Goal: Task Accomplishment & Management: Complete application form

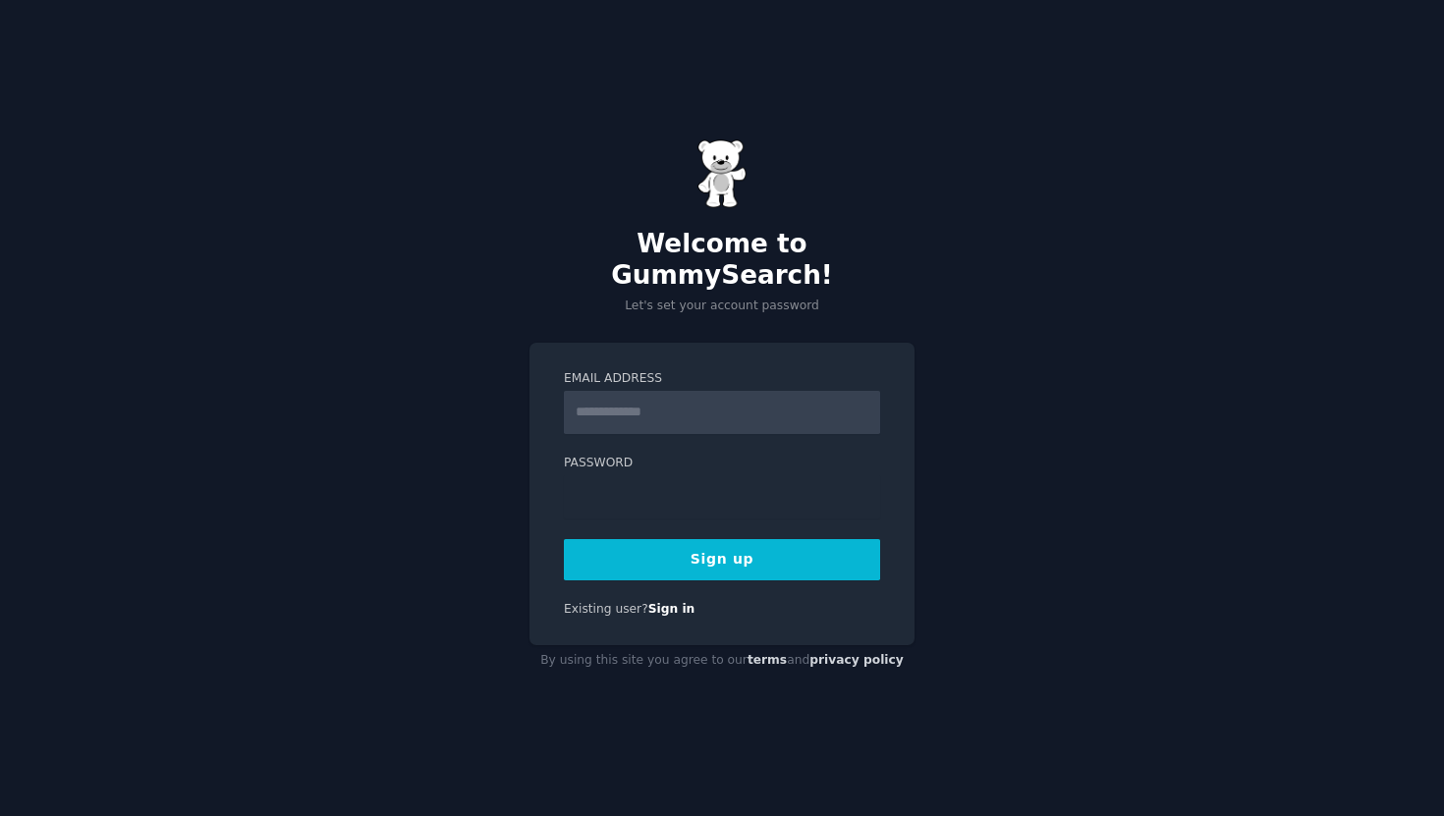
type input "*"
type input "**********"
click at [948, 524] on div "**********" at bounding box center [722, 408] width 1444 height 816
click at [554, 486] on div "**********" at bounding box center [721, 495] width 385 height 304
click at [592, 539] on button "Sign up" at bounding box center [722, 559] width 316 height 41
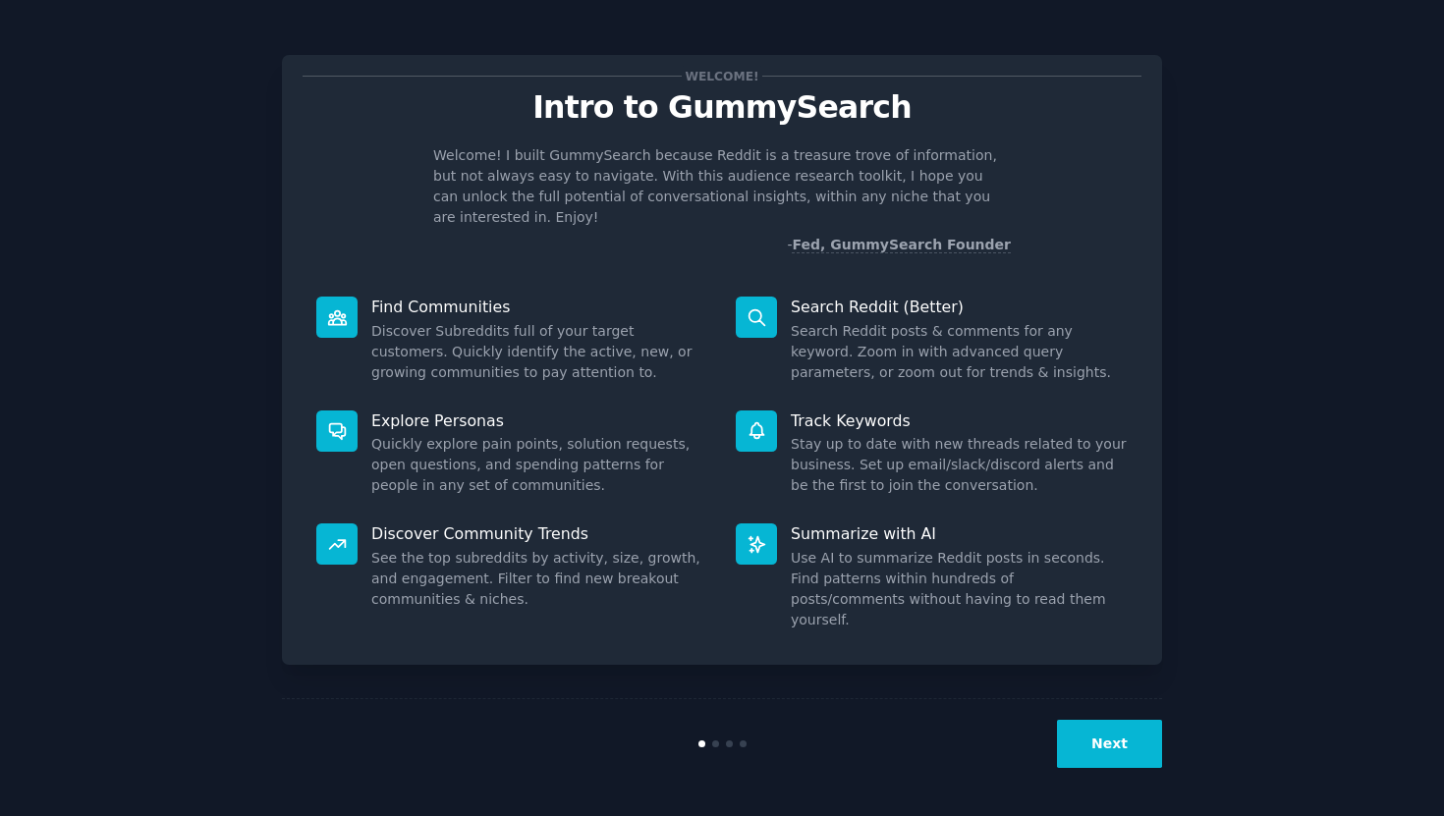
click at [1125, 758] on button "Next" at bounding box center [1109, 744] width 105 height 48
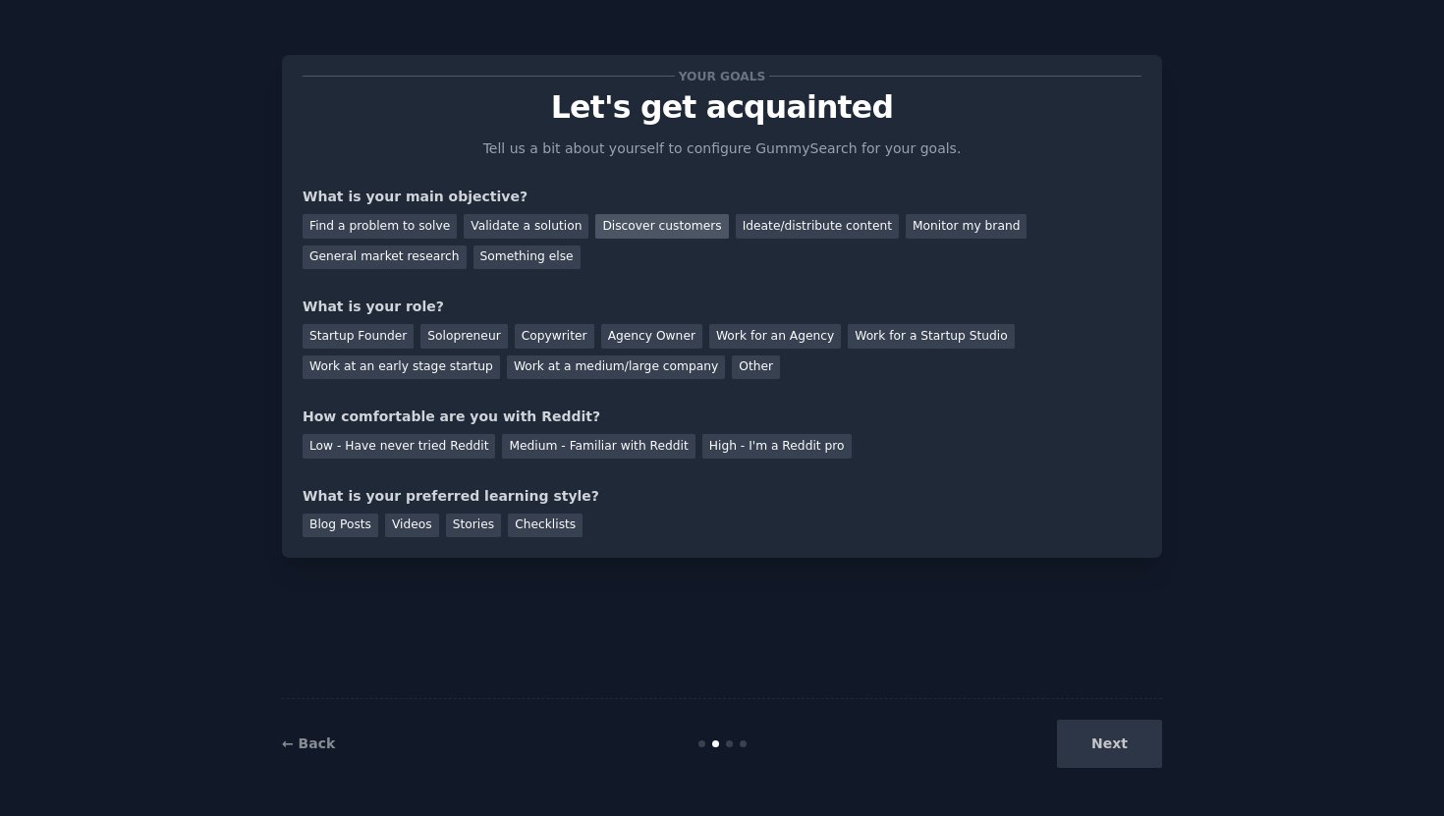
click at [624, 227] on div "Discover customers" at bounding box center [661, 226] width 133 height 25
click at [906, 226] on div "Monitor my brand" at bounding box center [966, 226] width 121 height 25
click at [441, 370] on div "Work at an early stage startup" at bounding box center [401, 368] width 197 height 25
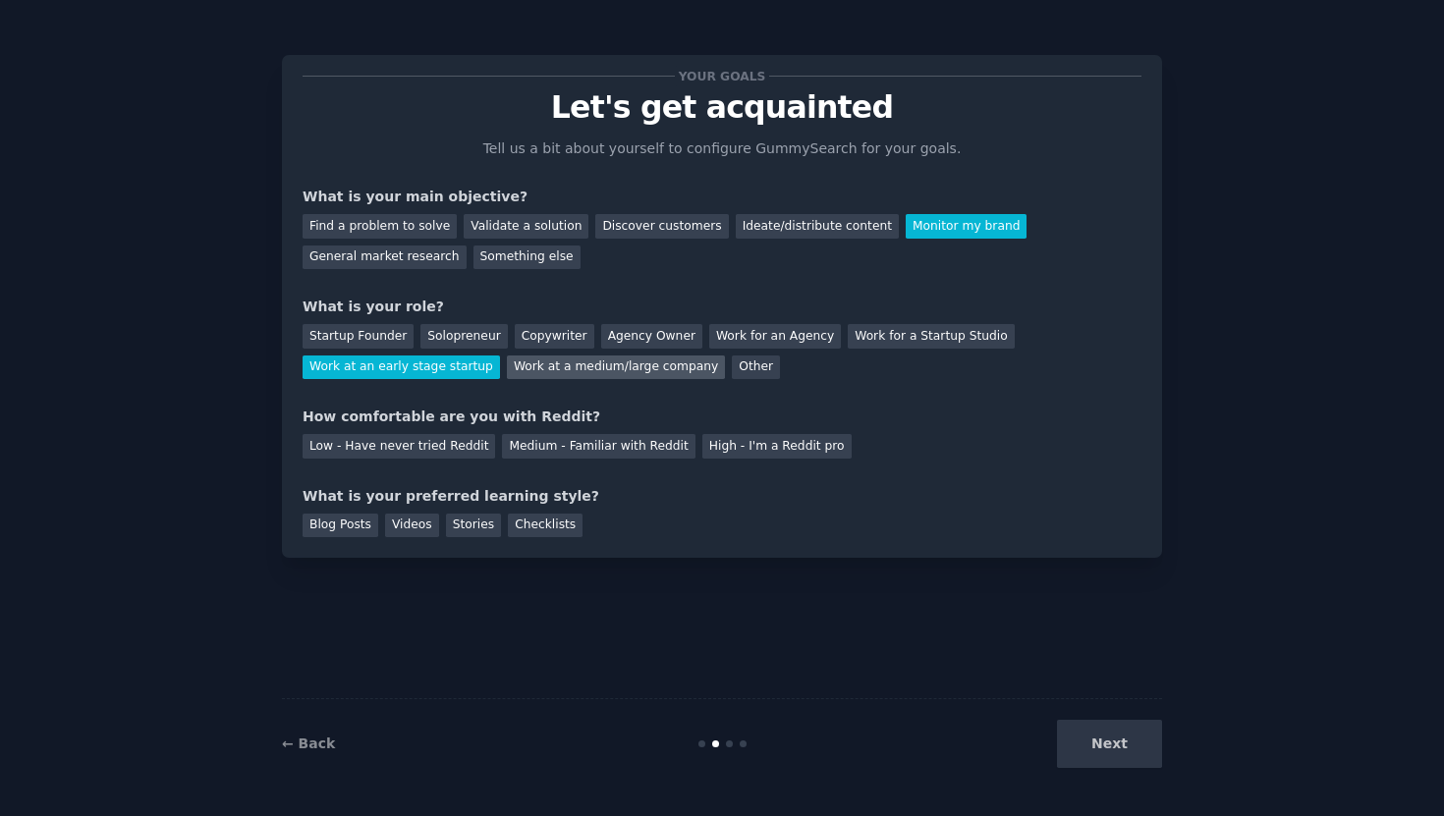
click at [542, 368] on div "Work at a medium/large company" at bounding box center [616, 368] width 218 height 25
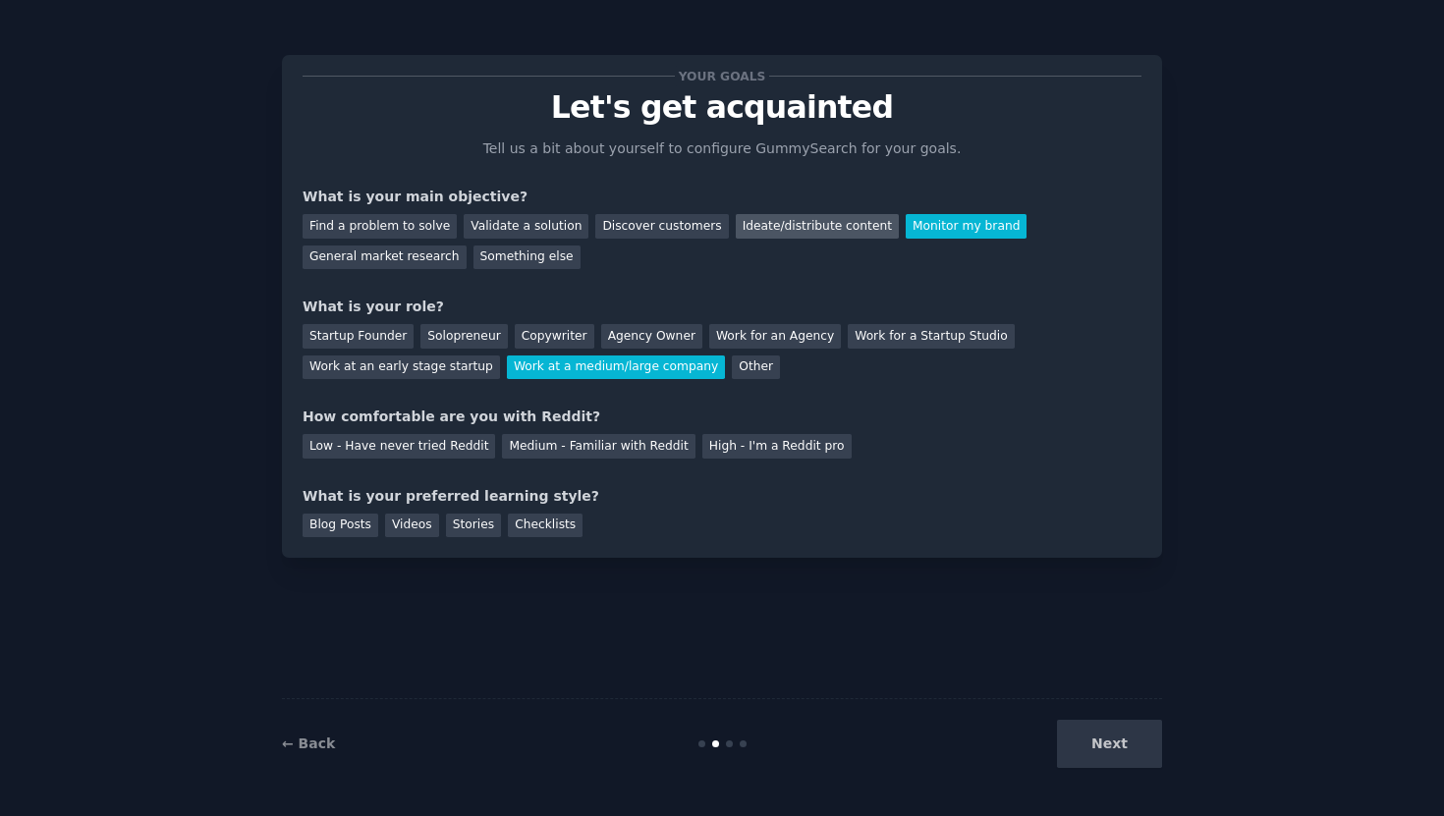
click at [779, 224] on div "Ideate/distribute content" at bounding box center [817, 226] width 163 height 25
click at [655, 228] on div "Discover customers" at bounding box center [661, 226] width 133 height 25
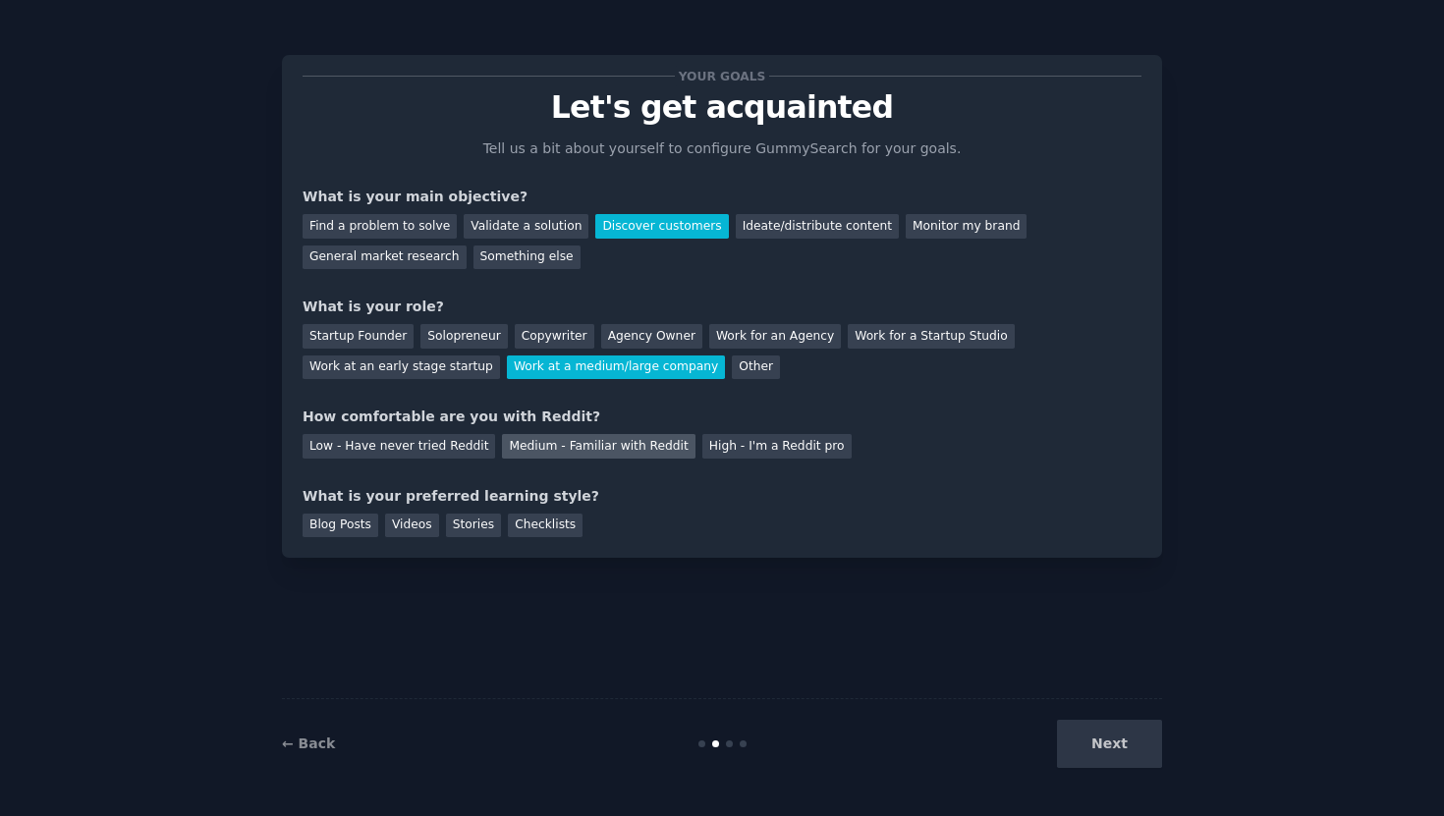
click at [530, 450] on div "Medium - Familiar with Reddit" at bounding box center [598, 446] width 193 height 25
click at [561, 524] on div "Checklists" at bounding box center [545, 526] width 75 height 25
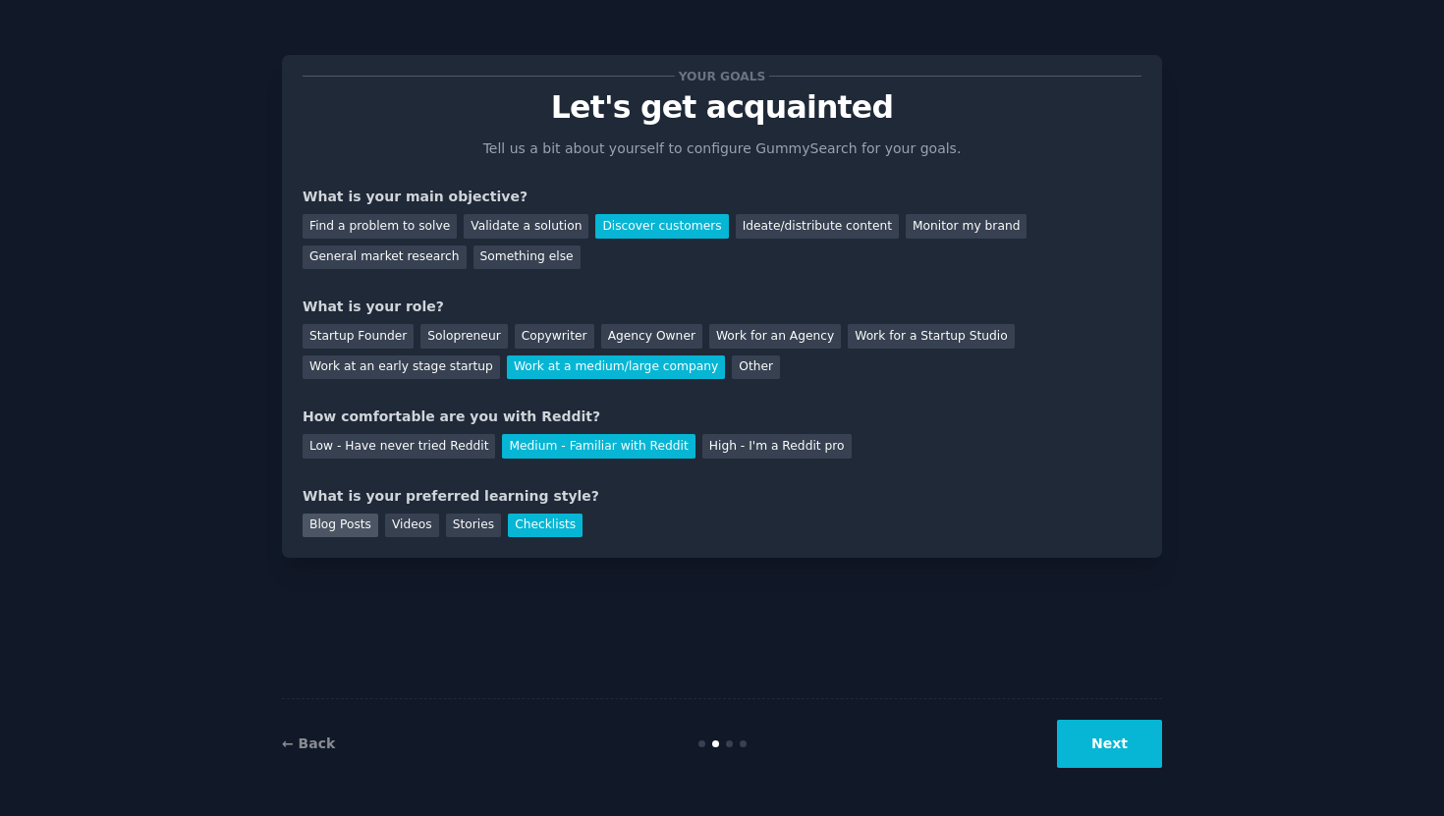
click at [331, 519] on div "Blog Posts" at bounding box center [341, 526] width 76 height 25
click at [1080, 734] on button "Next" at bounding box center [1109, 744] width 105 height 48
click at [1092, 745] on div "Next" at bounding box center [1015, 744] width 294 height 48
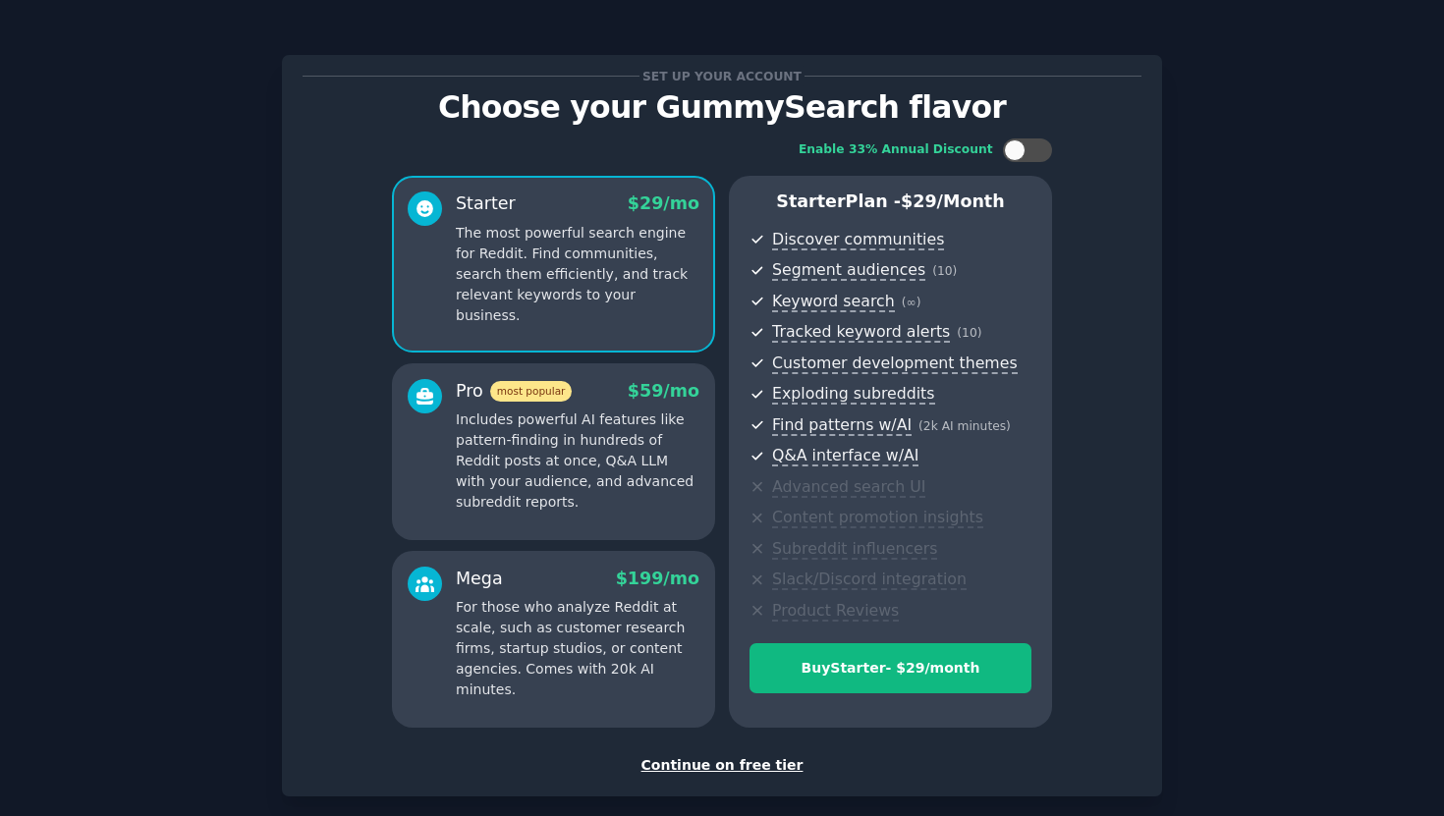
click at [721, 774] on div "Continue on free tier" at bounding box center [722, 765] width 839 height 21
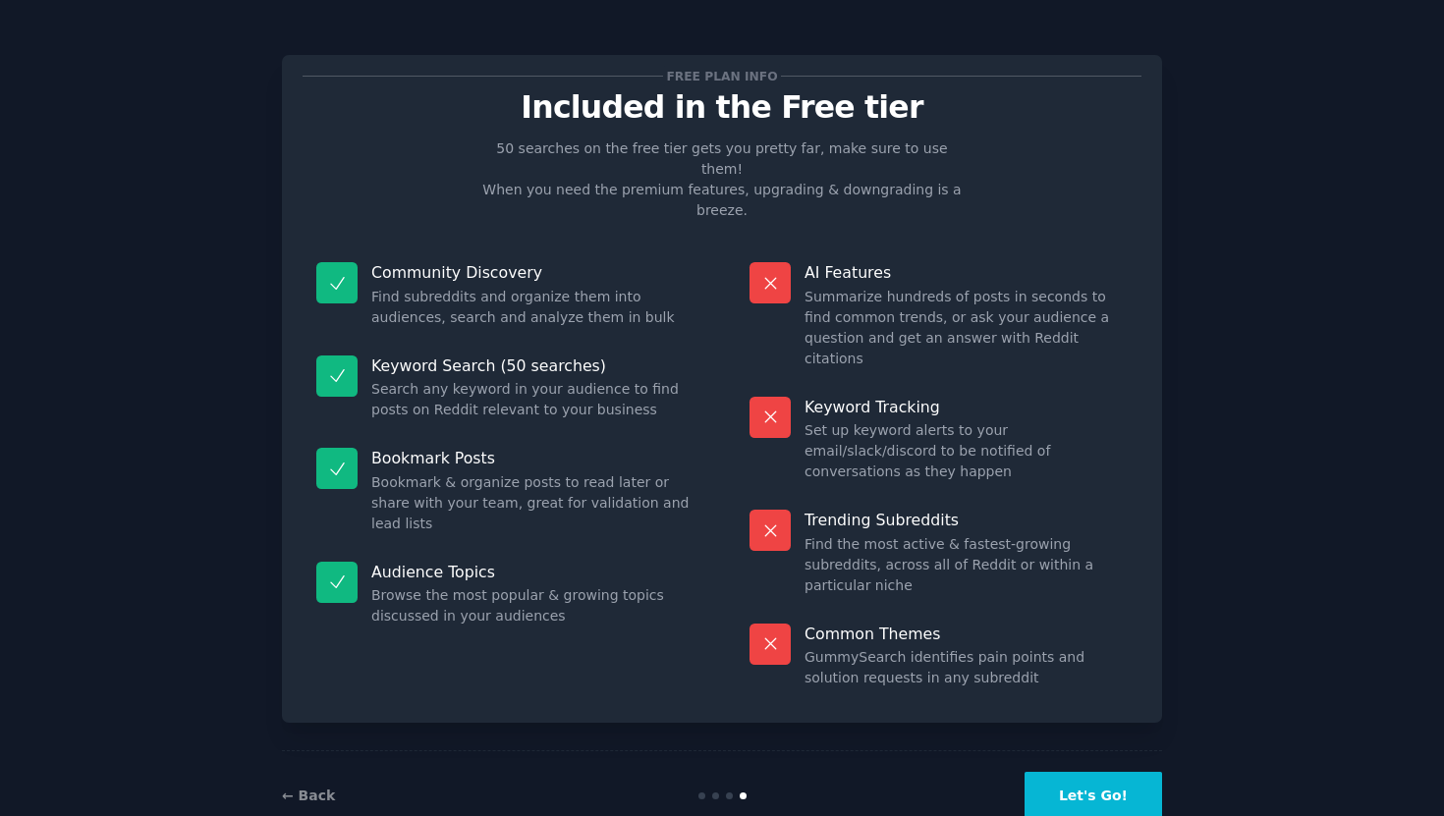
click at [1068, 772] on button "Let's Go!" at bounding box center [1093, 796] width 138 height 48
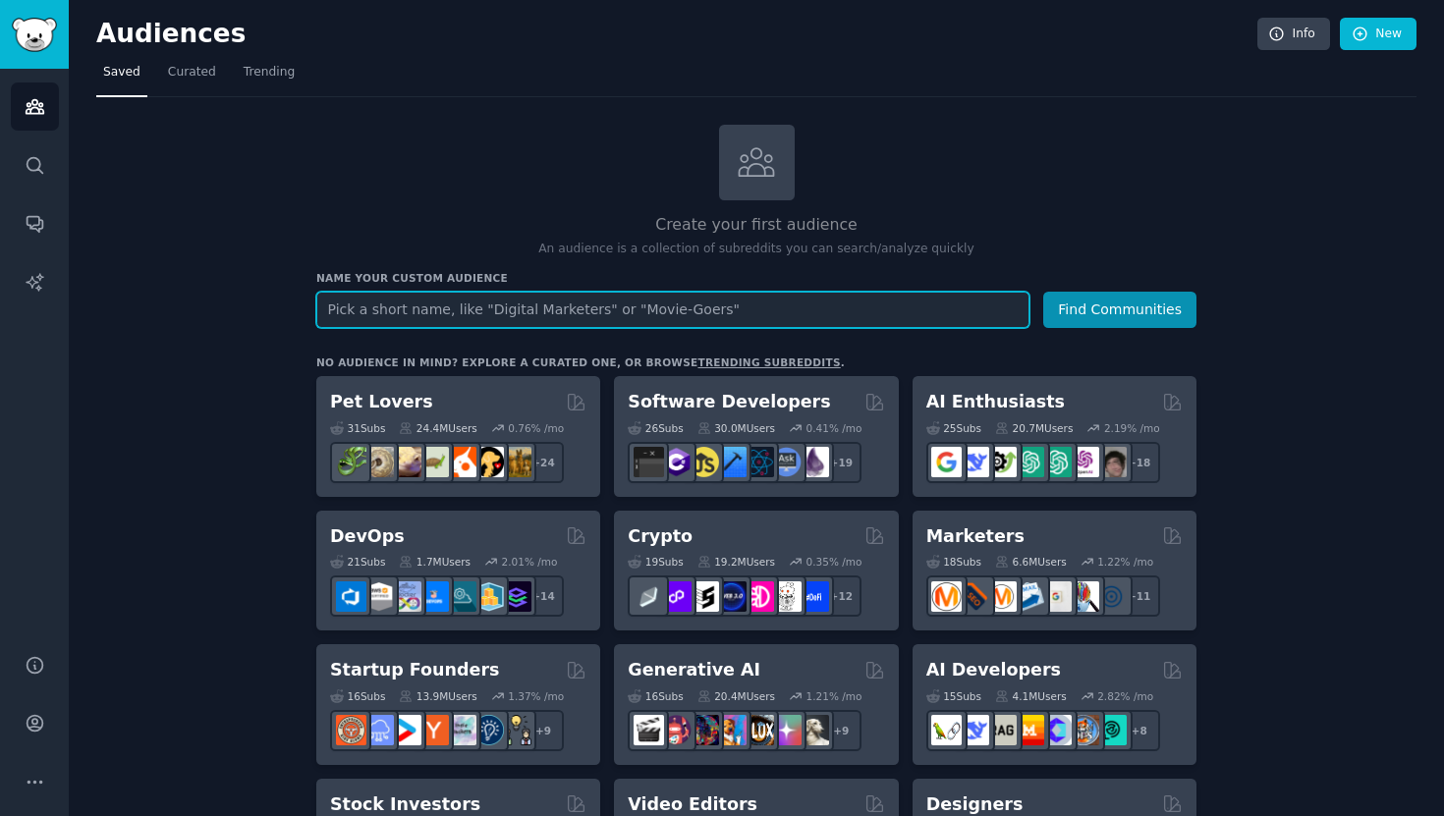
type input "\"
